Goal: Task Accomplishment & Management: Manage account settings

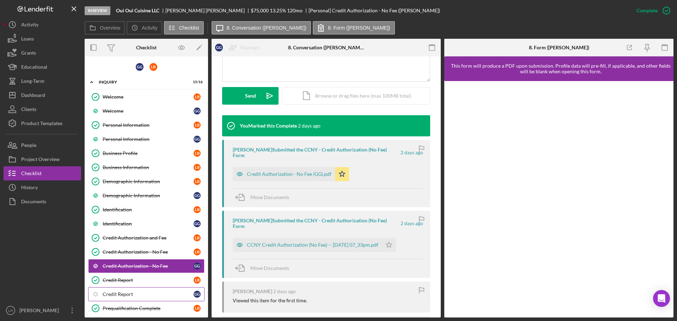
click at [138, 294] on div "Credit Report" at bounding box center [148, 294] width 91 height 6
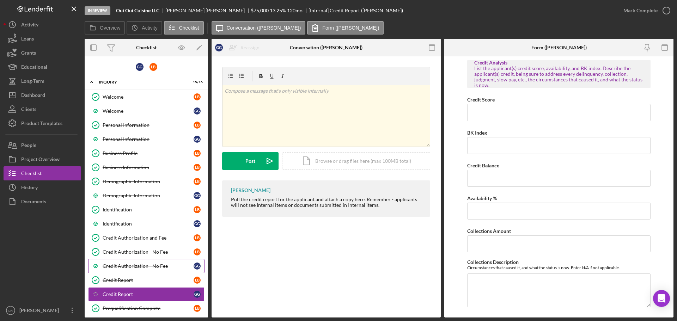
click at [146, 265] on div "Credit Authorization - No Fee" at bounding box center [148, 266] width 91 height 6
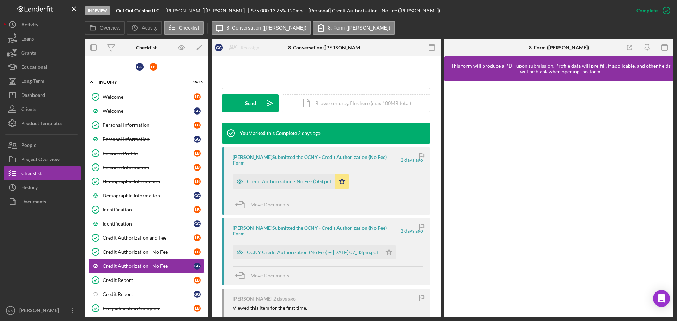
scroll to position [225, 0]
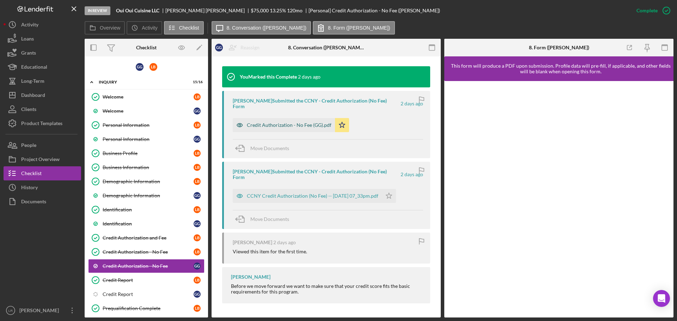
click at [282, 122] on div "Credit Authorization - No Fee (GG).pdf" at bounding box center [289, 125] width 85 height 6
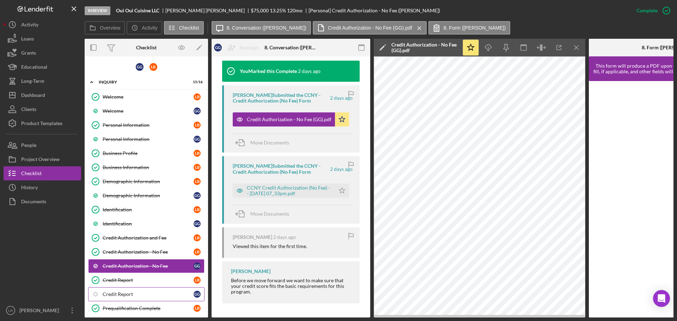
drag, startPoint x: 113, startPoint y: 293, endPoint x: 89, endPoint y: 293, distance: 23.6
click at [113, 293] on div "Credit Report" at bounding box center [148, 294] width 91 height 6
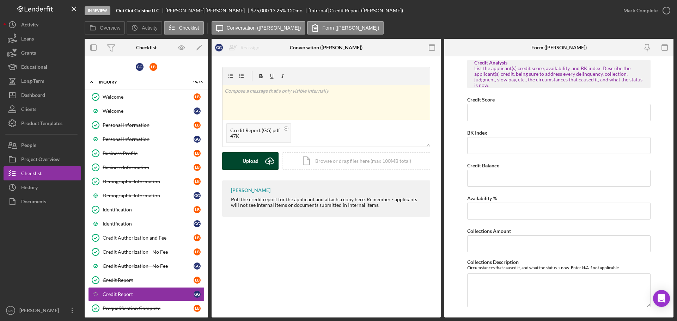
click at [243, 158] on div "Upload" at bounding box center [250, 161] width 16 height 18
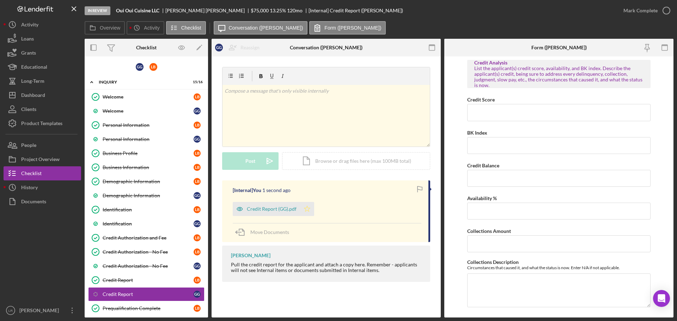
click at [307, 211] on polygon "button" at bounding box center [307, 209] width 6 height 6
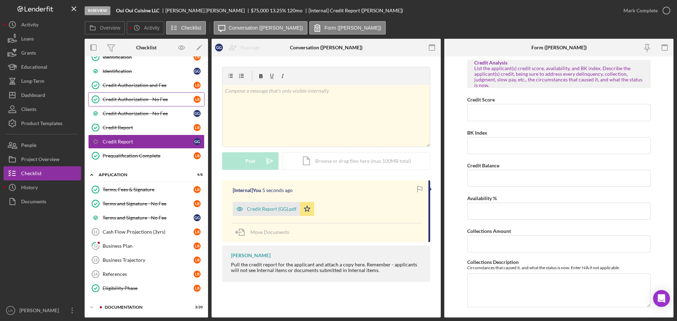
scroll to position [176, 0]
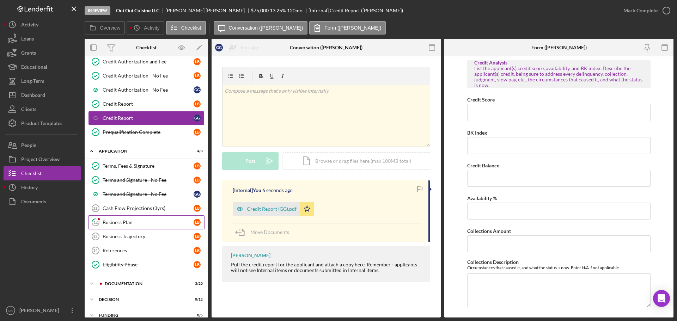
click at [137, 226] on link "12 Business Plan L B" at bounding box center [146, 222] width 116 height 14
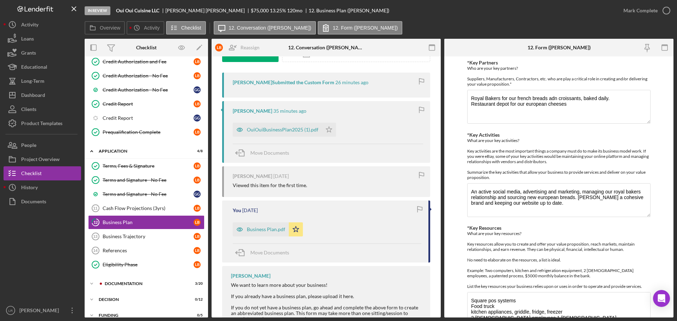
scroll to position [141, 0]
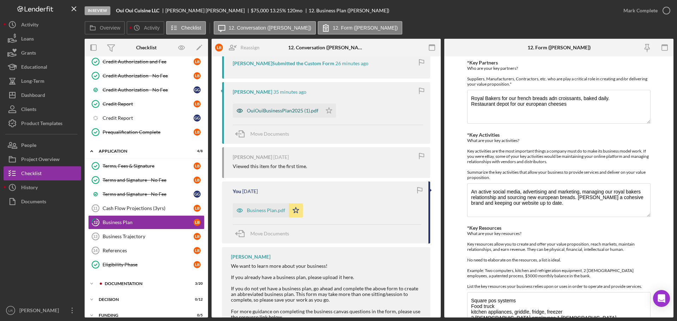
click at [274, 110] on div "OuiOuiBusinessPlan2025 (1).pdf" at bounding box center [283, 111] width 72 height 6
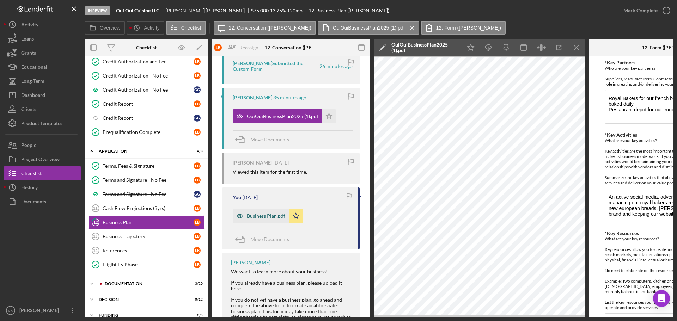
click at [274, 216] on div "Business Plan.pdf" at bounding box center [266, 216] width 38 height 6
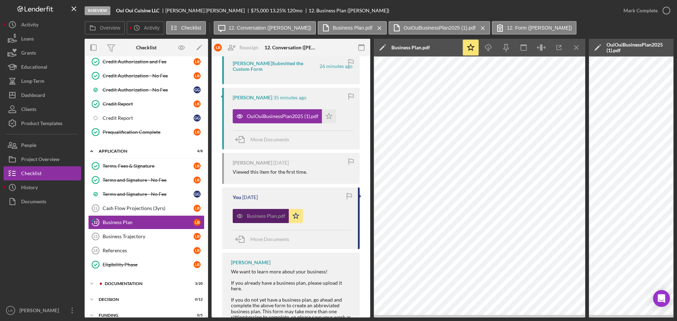
click at [263, 217] on div "Business Plan.pdf" at bounding box center [266, 216] width 38 height 6
click at [577, 47] on icon "Icon/Menu Close" at bounding box center [576, 48] width 16 height 16
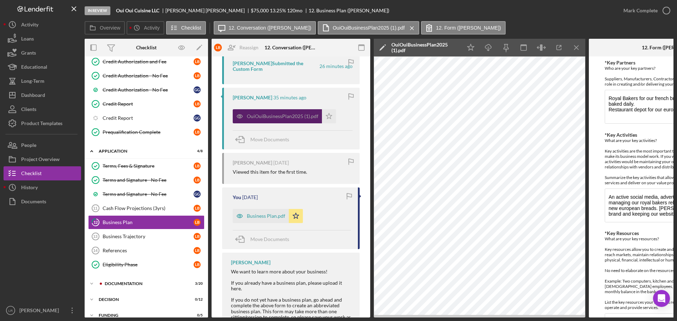
click at [286, 116] on div "OuiOuiBusinessPlan2025 (1).pdf" at bounding box center [283, 116] width 72 height 6
click at [488, 47] on line "button" at bounding box center [488, 49] width 0 height 4
click at [295, 212] on icon "Icon/Star" at bounding box center [296, 216] width 14 height 14
click at [125, 284] on div "Documentation" at bounding box center [152, 284] width 94 height 4
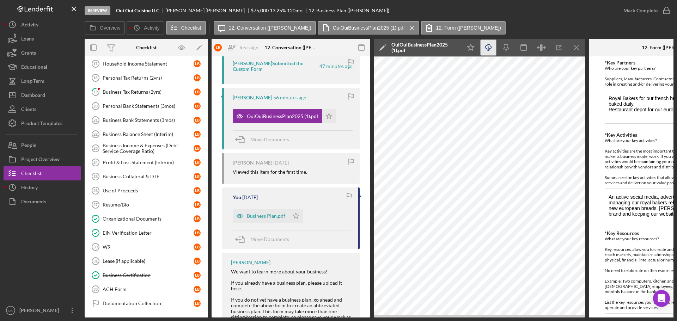
scroll to position [458, 0]
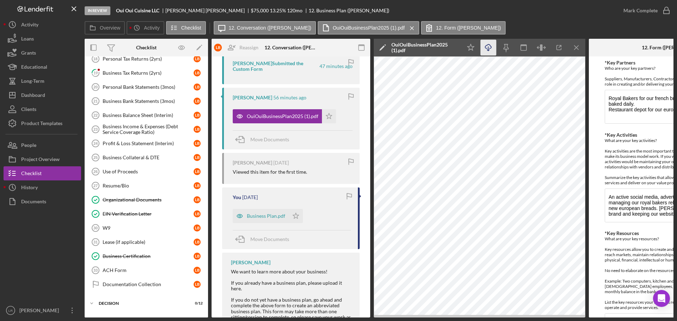
click at [383, 47] on polygon at bounding box center [381, 47] width 5 height 5
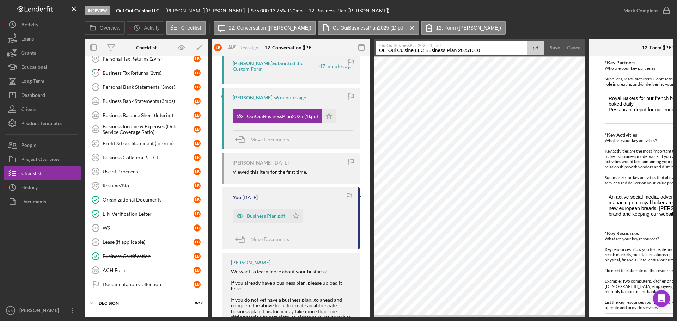
drag, startPoint x: 425, startPoint y: 50, endPoint x: 127, endPoint y: 55, distance: 297.8
click at [127, 55] on div "Overview Internal Workflow Stage In Review Icon/Dropdown Arrow Archive (can una…" at bounding box center [379, 178] width 588 height 279
drag, startPoint x: 412, startPoint y: 51, endPoint x: 597, endPoint y: 51, distance: 185.7
click at [597, 51] on div "Overview Internal Workflow Stage In Review Icon/Dropdown Arrow Archive (can una…" at bounding box center [379, 178] width 588 height 279
type input "Business Plan - New"
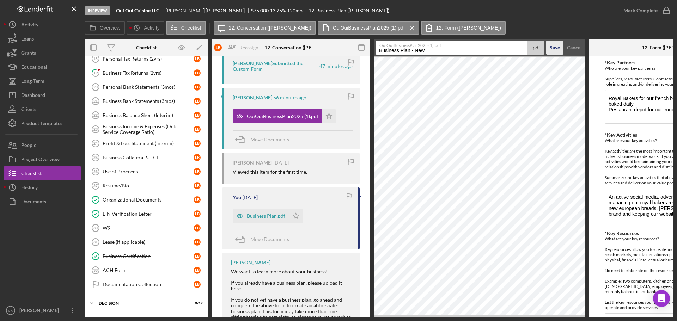
click at [556, 48] on div "Save" at bounding box center [554, 48] width 10 height 14
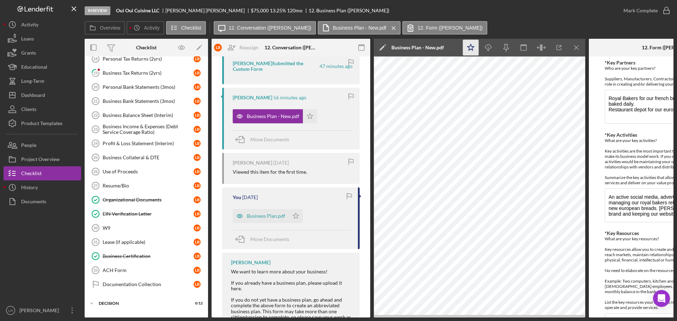
click at [471, 44] on icon "Icon/Star" at bounding box center [471, 48] width 16 height 16
click at [632, 8] on div "Mark Complete" at bounding box center [640, 11] width 34 height 14
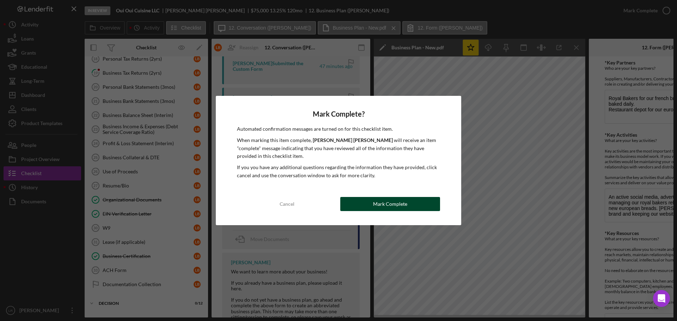
click at [390, 202] on div "Mark Complete" at bounding box center [390, 204] width 34 height 14
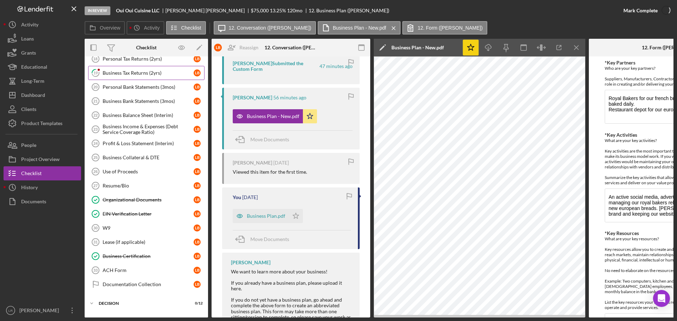
scroll to position [270, 0]
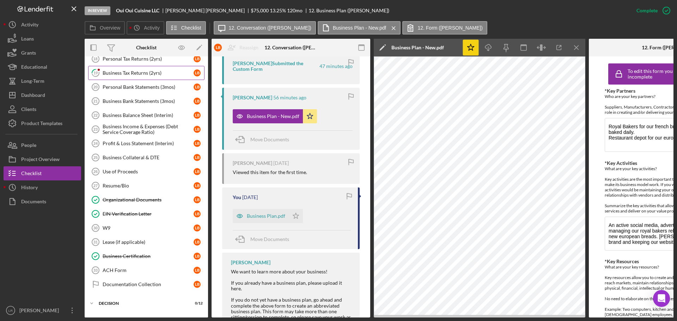
drag, startPoint x: 137, startPoint y: 73, endPoint x: 147, endPoint y: 77, distance: 10.7
click at [137, 73] on div "Business Tax Returns (2yrs)" at bounding box center [148, 73] width 91 height 6
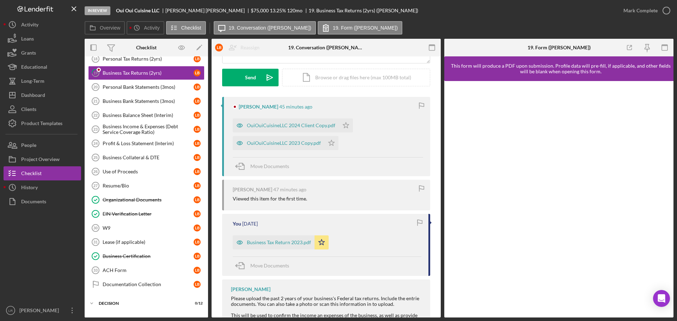
scroll to position [106, 0]
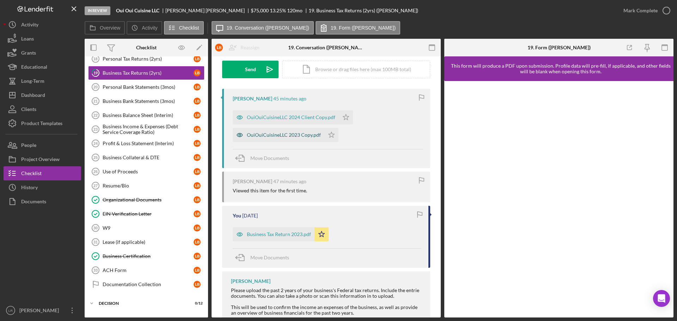
click at [280, 133] on div "OuiOuiCuisineLLC 2023 Copy.pdf" at bounding box center [284, 135] width 74 height 6
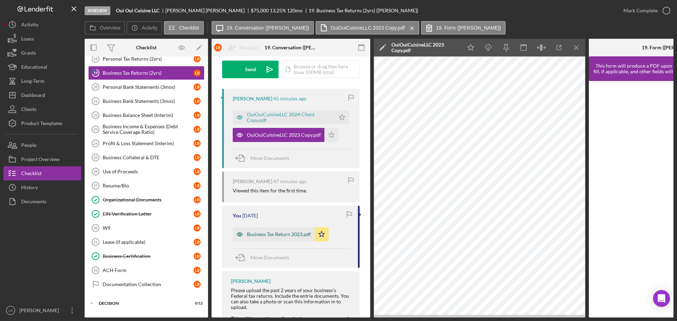
click at [277, 234] on div "Business Tax Return 2023.pdf" at bounding box center [279, 234] width 64 height 6
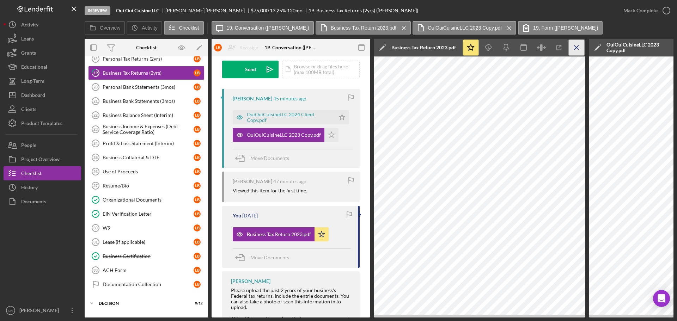
click at [577, 46] on line "button" at bounding box center [576, 47] width 4 height 4
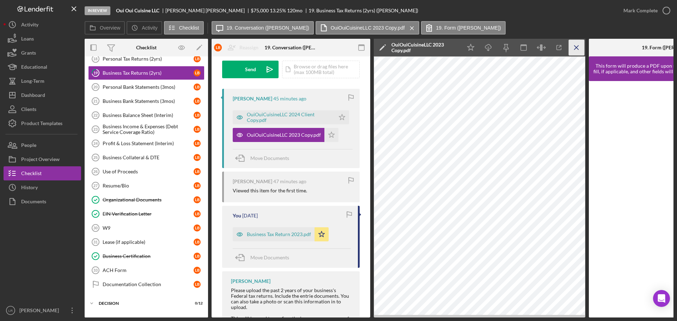
click at [577, 49] on line "button" at bounding box center [576, 47] width 4 height 4
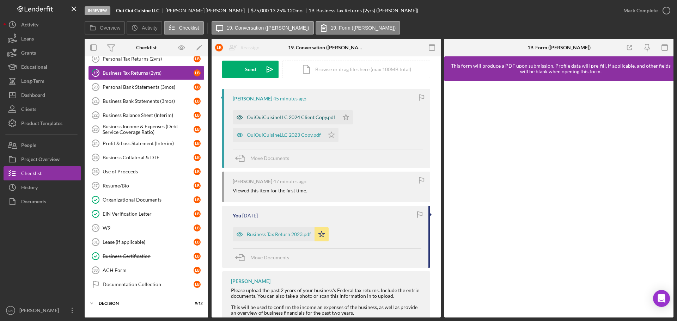
click at [302, 115] on div "OuiOuiCuisineLLC 2024 Client Copy.pdf" at bounding box center [291, 118] width 88 height 6
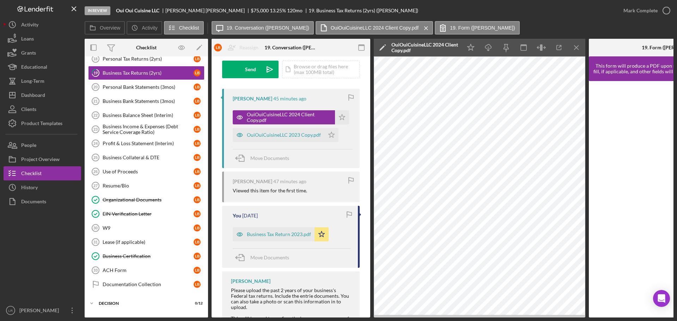
click at [384, 45] on icon "Icon/Edit" at bounding box center [382, 48] width 18 height 18
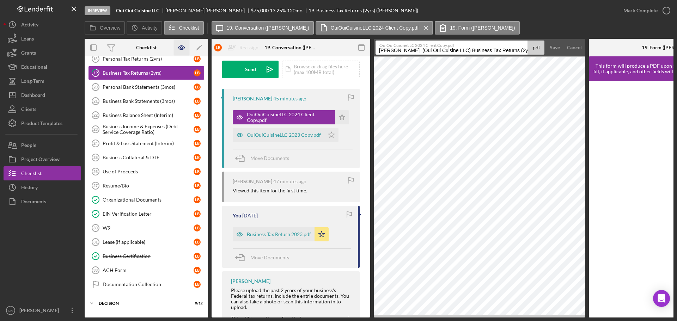
drag, startPoint x: 459, startPoint y: 49, endPoint x: 177, endPoint y: 55, distance: 282.3
click at [177, 55] on div "Overview Internal Workflow Stage In Review Icon/Dropdown Arrow Archive (can una…" at bounding box center [379, 178] width 588 height 279
drag, startPoint x: 425, startPoint y: 49, endPoint x: 544, endPoint y: 45, distance: 118.8
click at [545, 48] on form "OuiOuiCuisineLLC 2024 Client Copy.pdf Business Tax Returns (2yrs) 20251010 .pdf…" at bounding box center [478, 48] width 211 height 18
type input "Business Tax Return 2024"
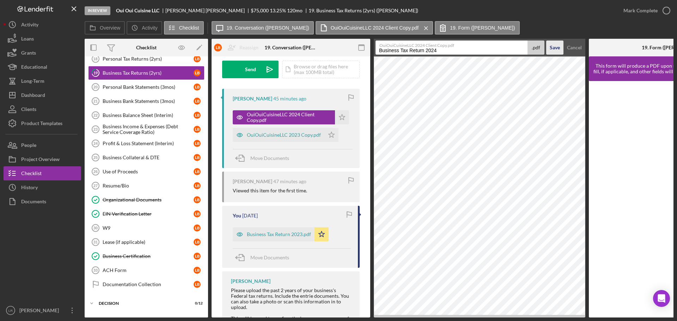
click at [550, 45] on div "Save" at bounding box center [554, 48] width 10 height 14
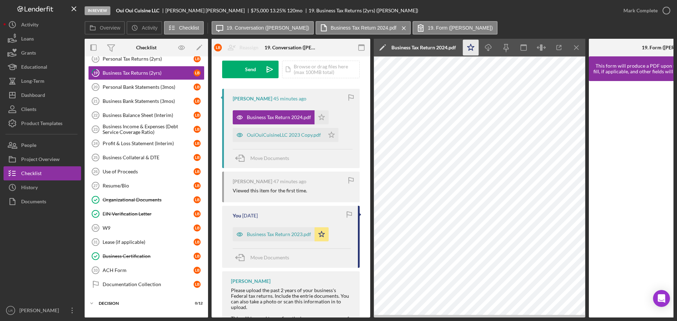
click at [467, 46] on icon "Icon/Star" at bounding box center [471, 48] width 16 height 16
click at [486, 46] on icon "Icon/Download" at bounding box center [488, 48] width 16 height 16
click at [290, 234] on div "Business Tax Return 2023.pdf" at bounding box center [279, 234] width 64 height 6
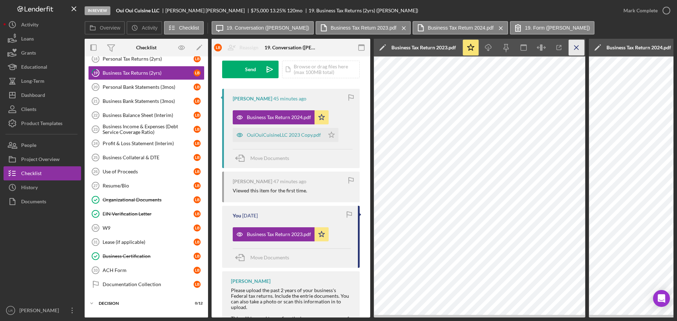
click at [574, 46] on icon "Icon/Menu Close" at bounding box center [576, 48] width 16 height 16
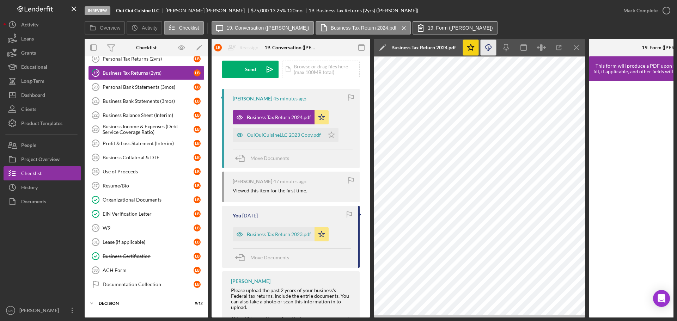
click at [427, 26] on label "19. Form ([PERSON_NAME])" at bounding box center [459, 28] width 65 height 6
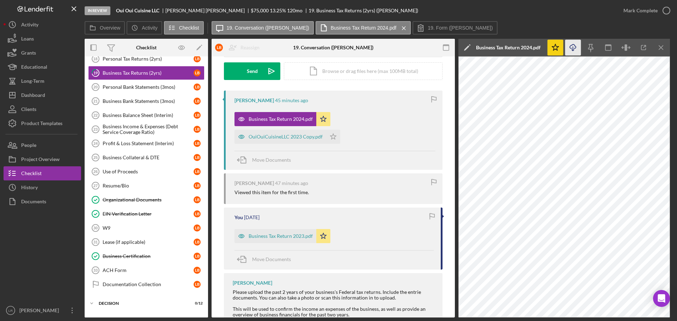
scroll to position [92, 0]
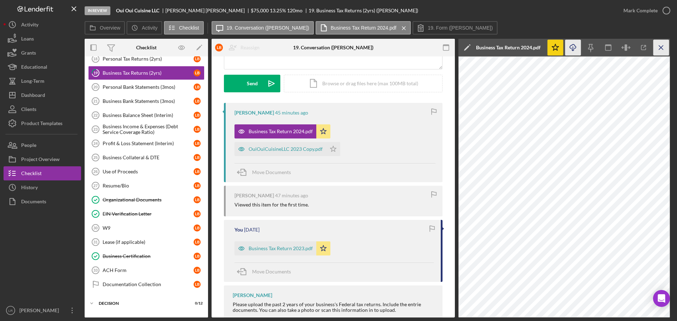
click at [661, 49] on icon "Icon/Menu Close" at bounding box center [661, 48] width 16 height 16
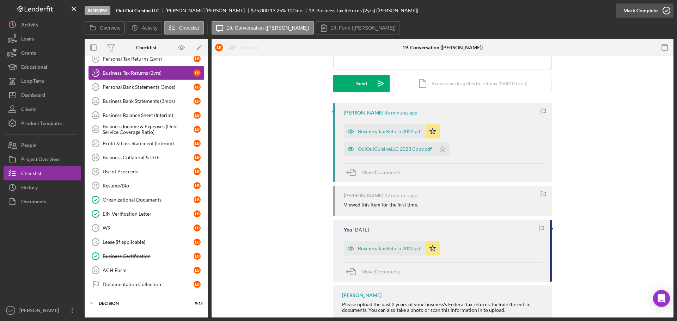
click at [665, 11] on icon "button" at bounding box center [666, 11] width 18 height 18
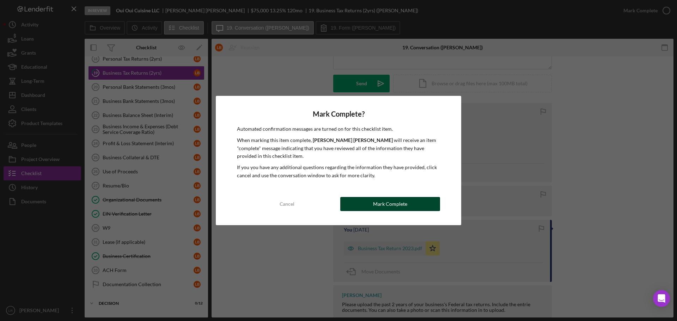
click at [362, 200] on button "Mark Complete" at bounding box center [390, 204] width 100 height 14
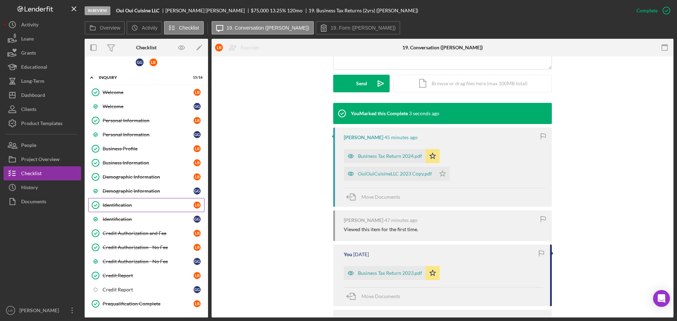
scroll to position [0, 0]
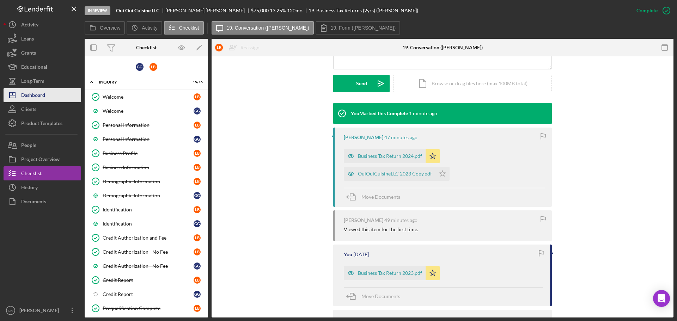
click at [44, 95] on div "Dashboard" at bounding box center [33, 96] width 24 height 16
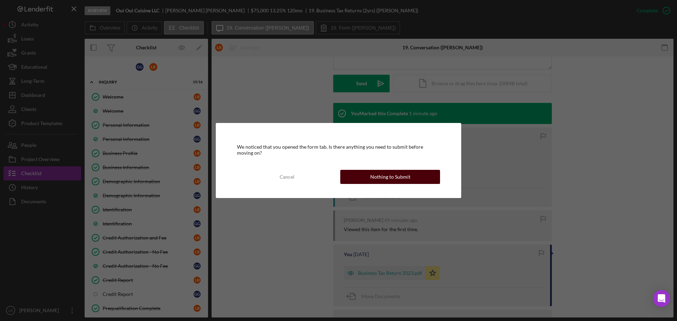
click at [364, 177] on button "Nothing to Submit" at bounding box center [390, 177] width 100 height 14
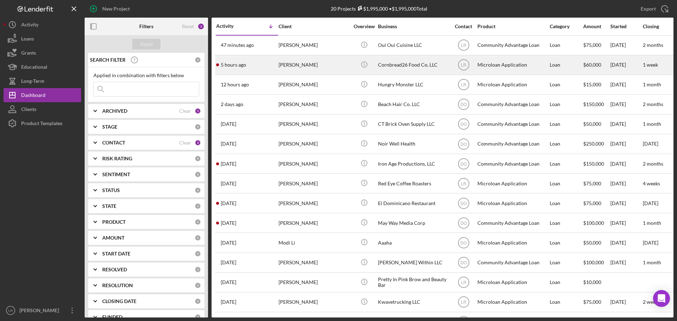
click at [319, 66] on div "[PERSON_NAME]" at bounding box center [313, 65] width 70 height 19
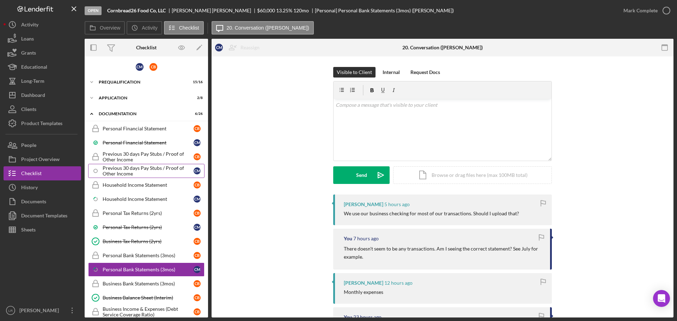
scroll to position [35, 0]
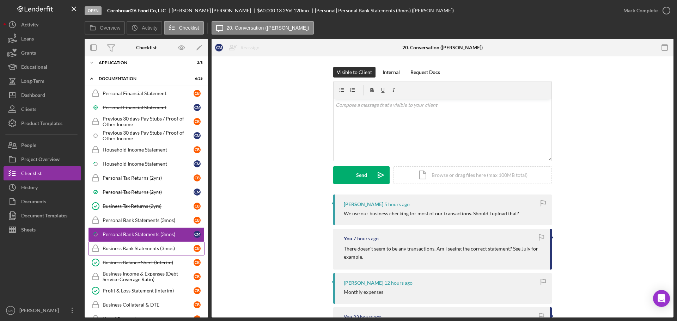
click at [135, 247] on div "Business Bank Statements (3mos)" at bounding box center [148, 249] width 91 height 6
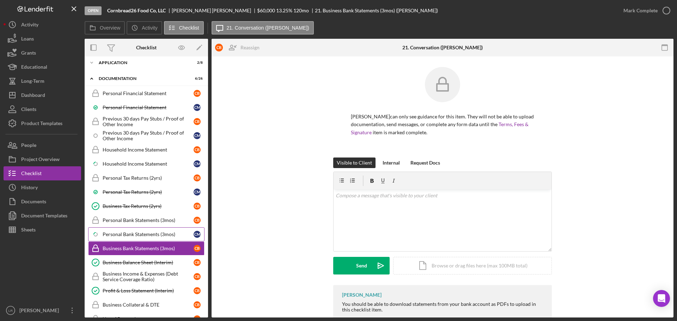
click at [142, 231] on div "Personal Bank Statements (3mos)" at bounding box center [148, 234] width 91 height 6
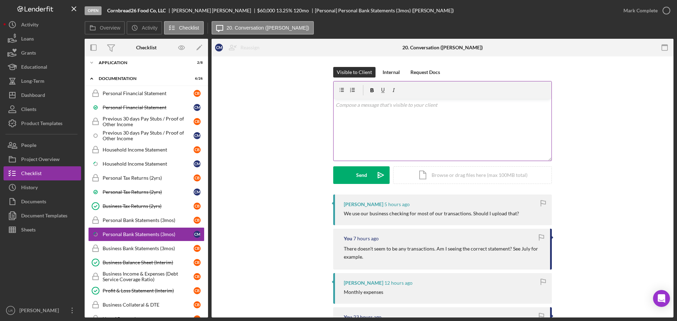
click at [379, 131] on div "v Color teal Color pink Remove color Add row above Add row below Add column bef…" at bounding box center [442, 130] width 218 height 62
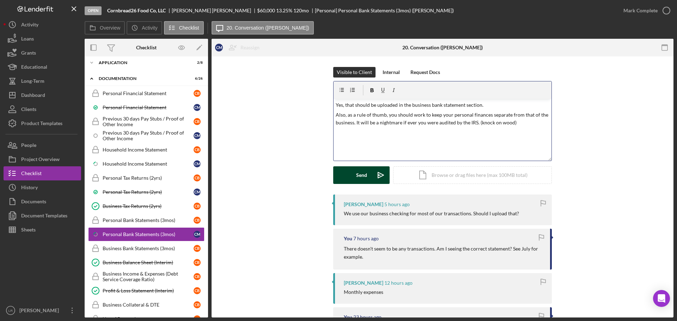
click at [362, 173] on div "Send" at bounding box center [361, 175] width 11 height 18
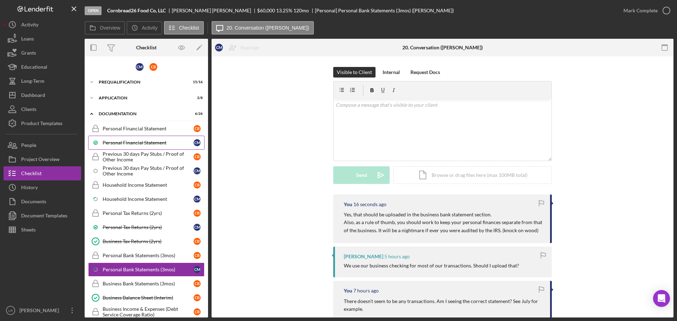
click at [148, 143] on div "Personal Financial Statement" at bounding box center [148, 143] width 91 height 6
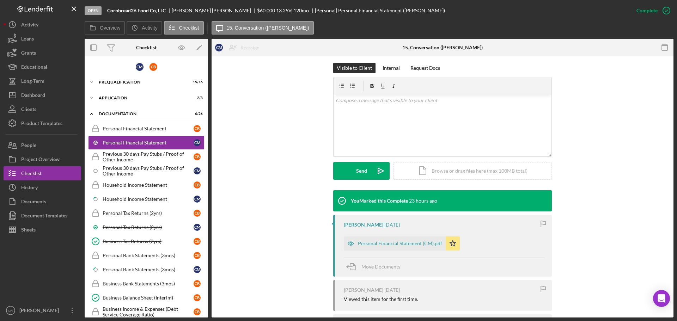
scroll to position [183, 0]
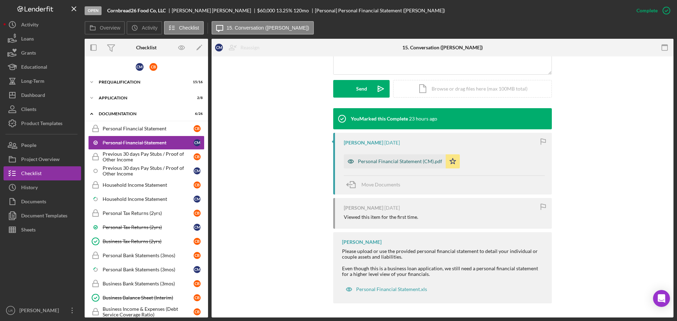
click at [384, 161] on div "Personal Financial Statement (CM).pdf" at bounding box center [400, 162] width 84 height 6
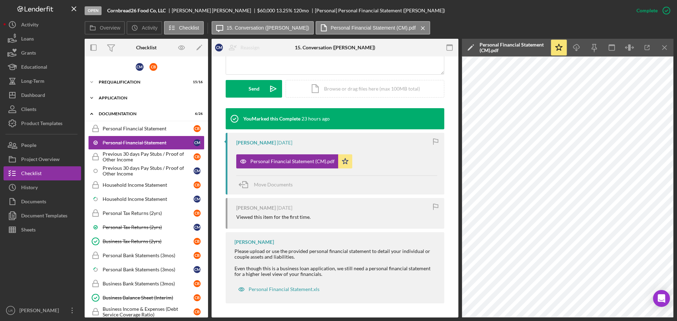
click at [128, 97] on div "Application" at bounding box center [149, 98] width 100 height 4
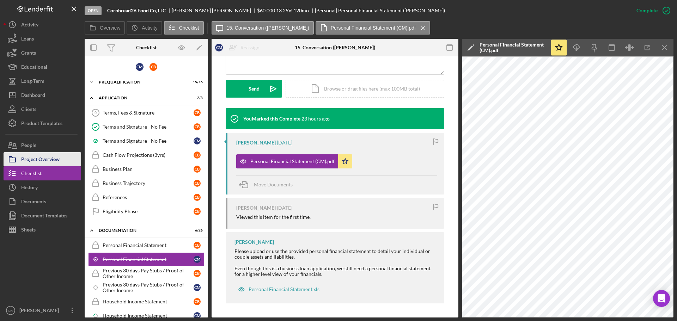
click at [54, 158] on div "Project Overview" at bounding box center [40, 160] width 38 height 16
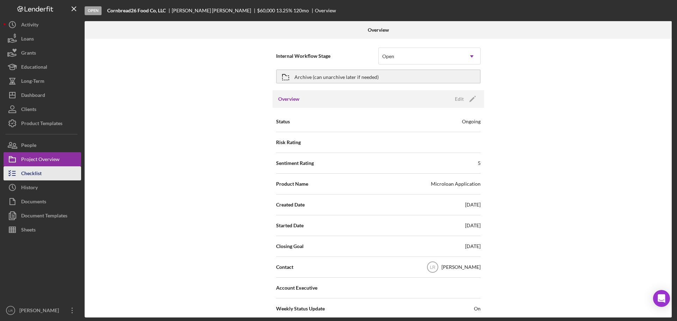
click at [50, 175] on button "Checklist" at bounding box center [43, 173] width 78 height 14
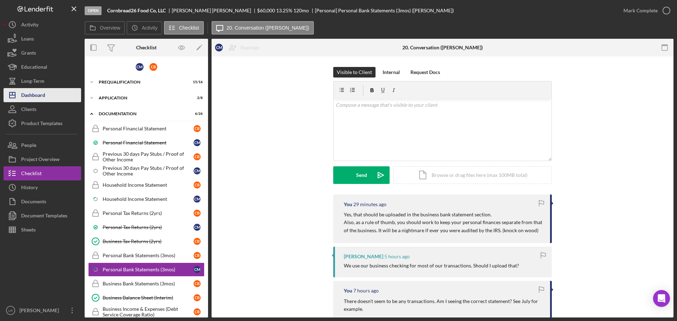
click at [63, 99] on button "Icon/Dashboard Dashboard" at bounding box center [43, 95] width 78 height 14
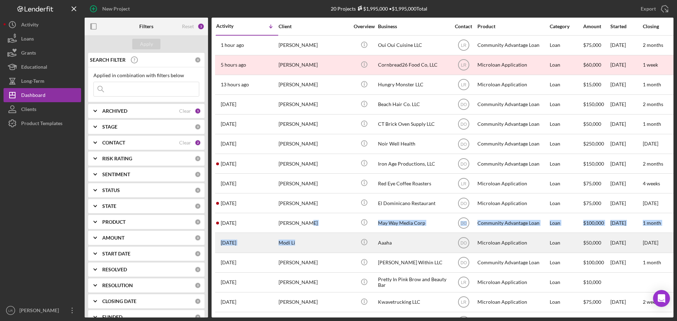
drag, startPoint x: 301, startPoint y: 224, endPoint x: 299, endPoint y: 234, distance: 10.4
click at [299, 234] on tbody "1 hour ago [PERSON_NAME] [PERSON_NAME] Icon/Info Oui Oui Cuisine LLC LR Communi…" at bounding box center [647, 232] width 864 height 395
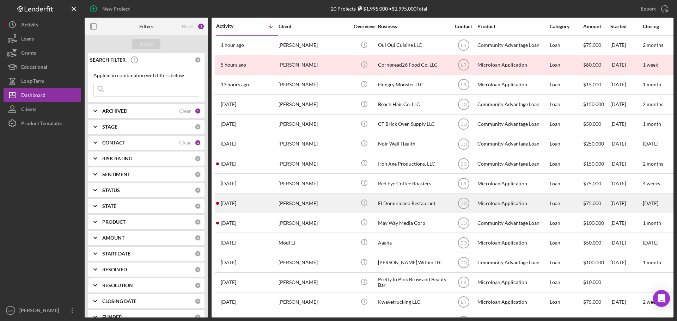
click at [302, 205] on div "[PERSON_NAME]" at bounding box center [313, 203] width 70 height 19
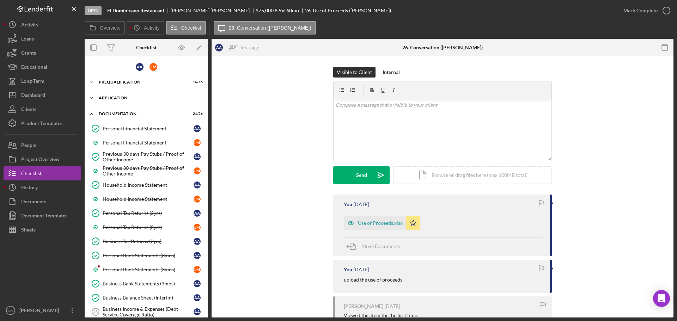
click at [122, 95] on div "Icon/Expander Application 8 / 8" at bounding box center [146, 98] width 123 height 14
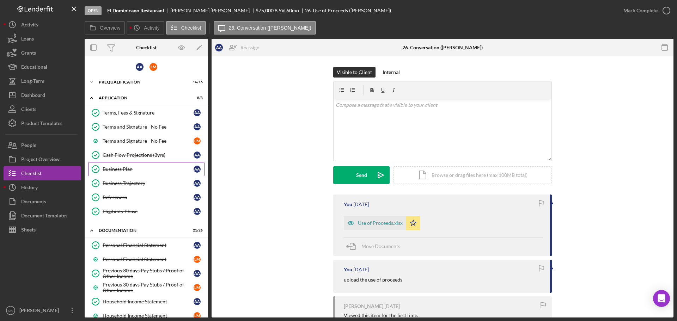
click at [116, 175] on link "Business Plan Business Plan A A" at bounding box center [146, 169] width 116 height 14
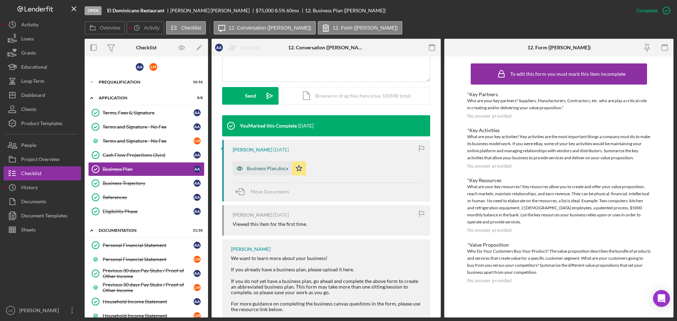
click at [265, 168] on div "Business Plan.docx" at bounding box center [268, 169] width 42 height 6
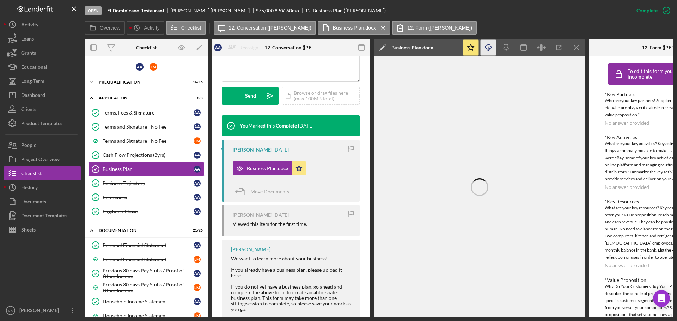
click at [488, 45] on icon "Icon/Download" at bounding box center [488, 48] width 16 height 16
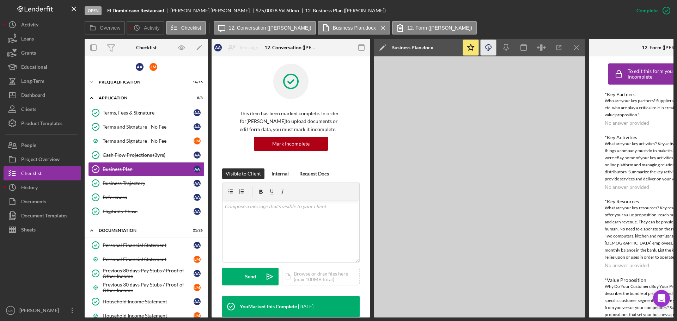
scroll to position [0, 0]
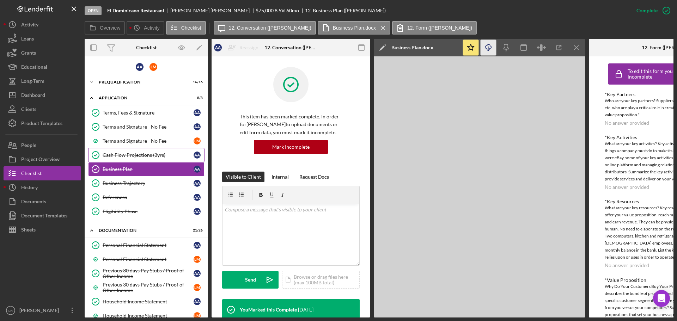
click at [162, 154] on div "Cash Flow Projections (3yrs)" at bounding box center [148, 155] width 91 height 6
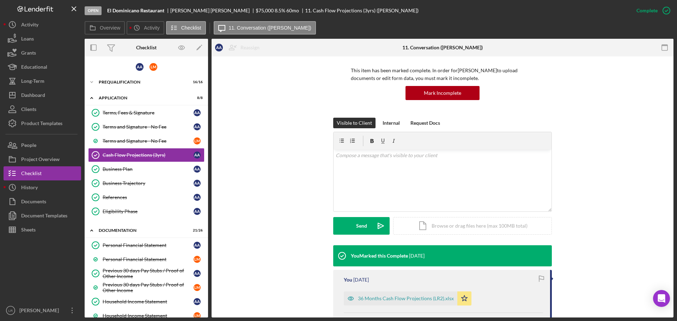
scroll to position [33, 0]
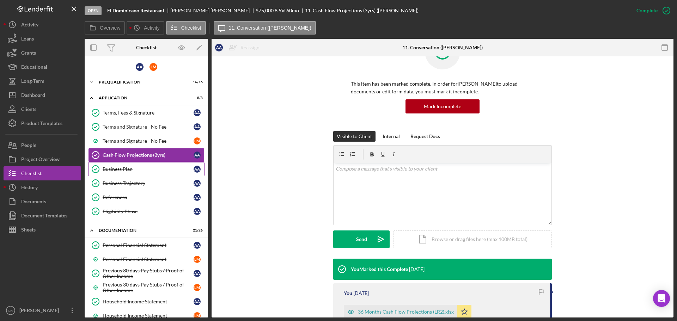
drag, startPoint x: 148, startPoint y: 171, endPoint x: 136, endPoint y: 174, distance: 11.9
click at [147, 171] on div "Business Plan" at bounding box center [148, 169] width 91 height 6
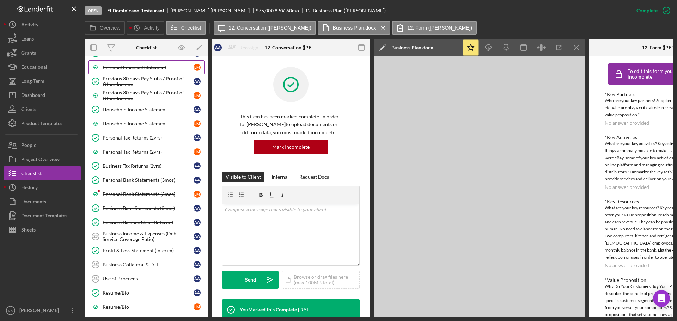
scroll to position [211, 0]
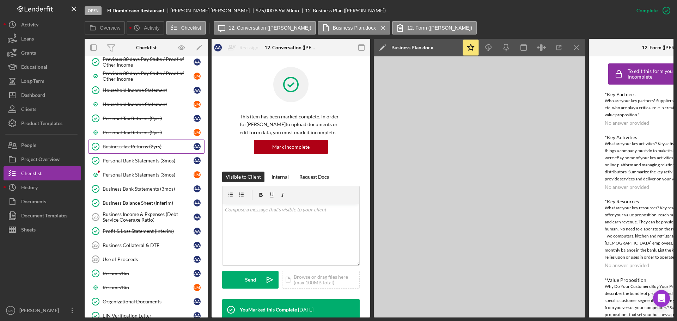
click at [143, 148] on div "Business Tax Returns (2yrs)" at bounding box center [148, 147] width 91 height 6
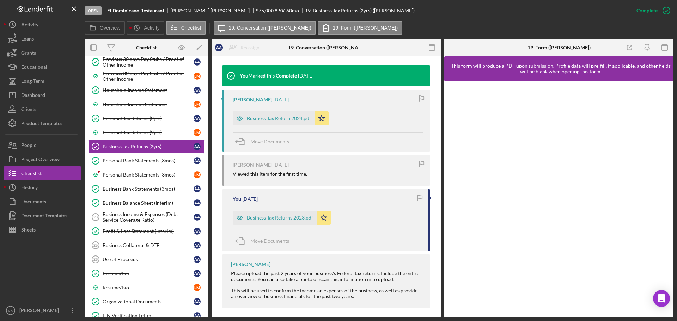
scroll to position [231, 0]
